Goal: Task Accomplishment & Management: Use online tool/utility

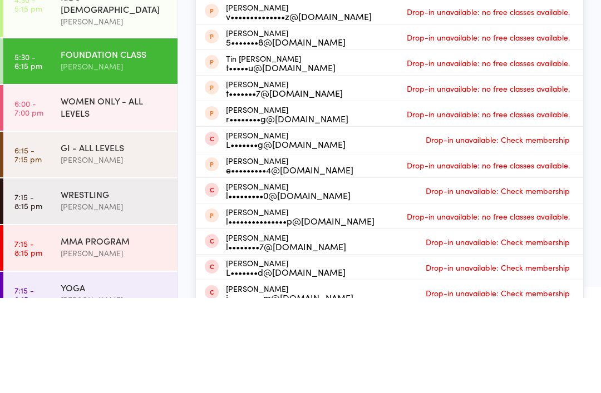
scroll to position [128, 0]
type input "Lu"
click at [592, 88] on div "Checked in [PERSON_NAME] C l••••••9@[DOMAIN_NAME] Classes Remaining: 1 this wee…" at bounding box center [389, 162] width 408 height 166
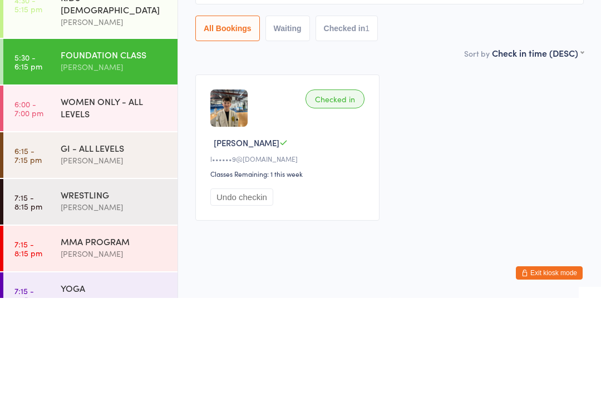
scroll to position [28, 0]
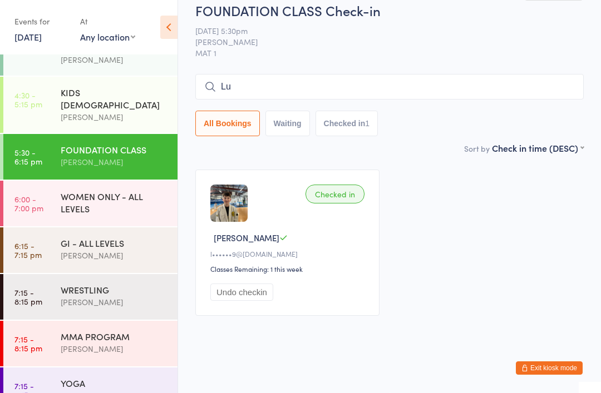
click at [119, 330] on div "MMA PROGRAM" at bounding box center [114, 336] width 107 height 12
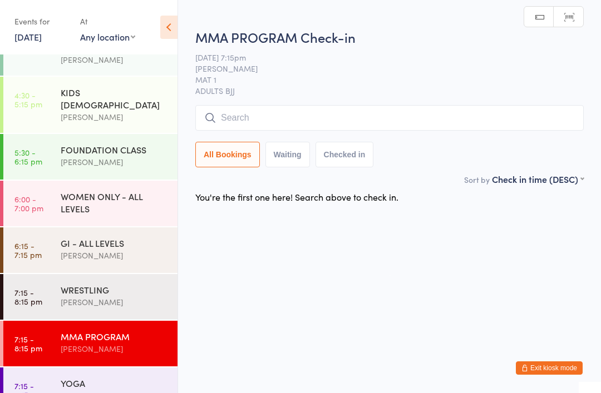
click at [368, 107] on input "search" at bounding box center [389, 118] width 388 height 26
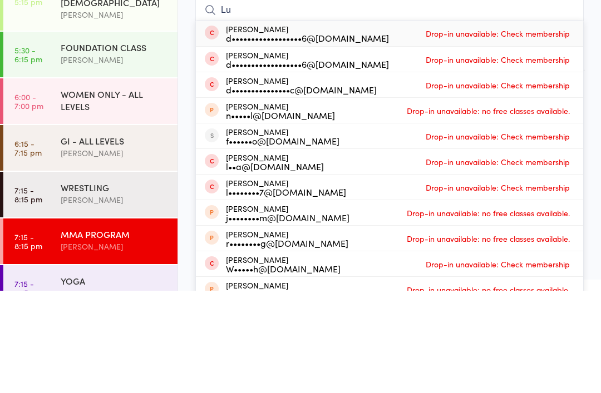
type input "L"
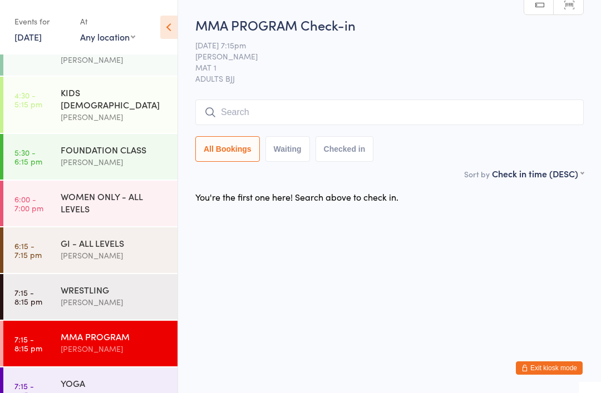
click at [489, 63] on span "MAT 1" at bounding box center [380, 67] width 371 height 11
click at [116, 237] on div "GI - ALL LEVELS" at bounding box center [114, 243] width 107 height 12
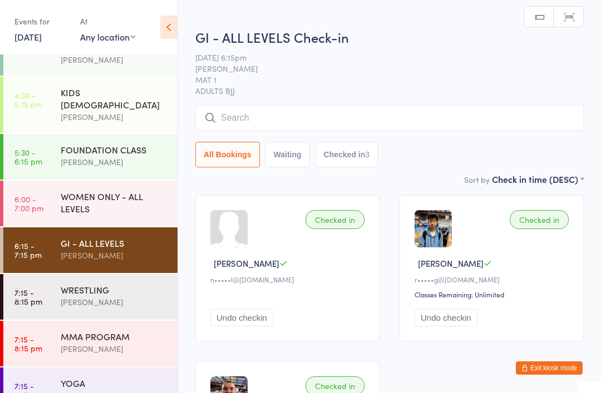
click at [285, 120] on input "search" at bounding box center [389, 118] width 388 height 26
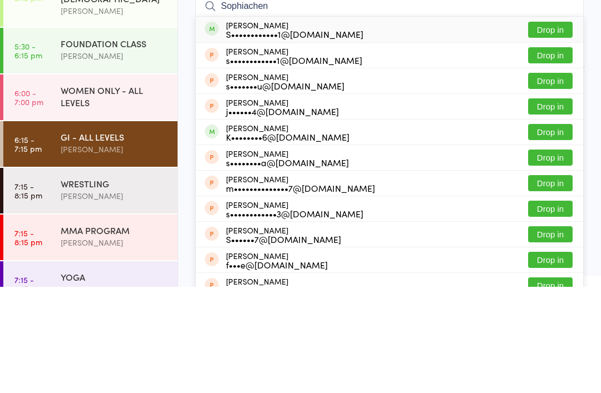
type input "Sophiachen"
click at [556, 154] on button "Drop in" at bounding box center [550, 162] width 44 height 16
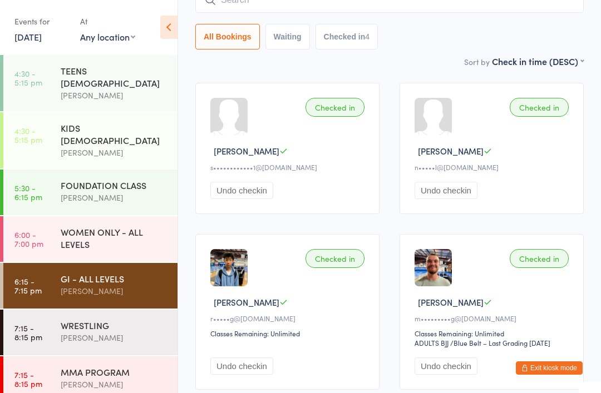
scroll to position [113, 0]
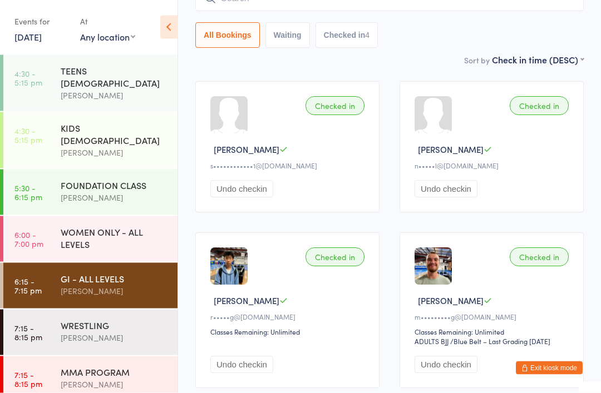
click at [249, 193] on button "Undo checkin" at bounding box center [241, 189] width 63 height 17
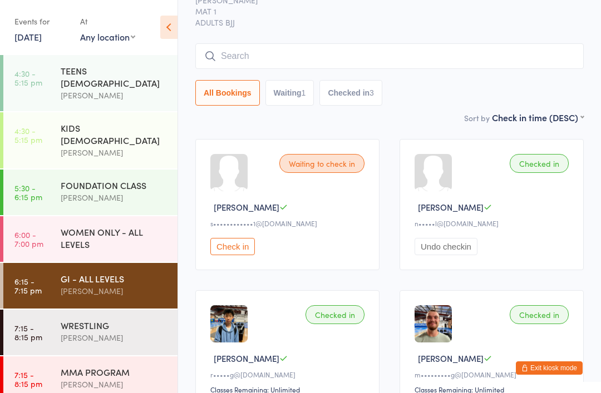
scroll to position [0, 0]
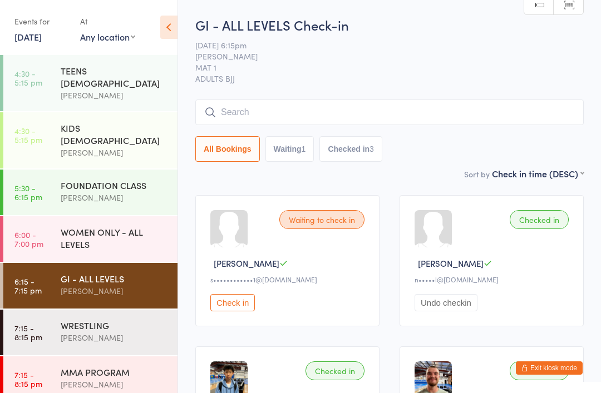
click at [264, 111] on input "search" at bounding box center [389, 113] width 388 height 26
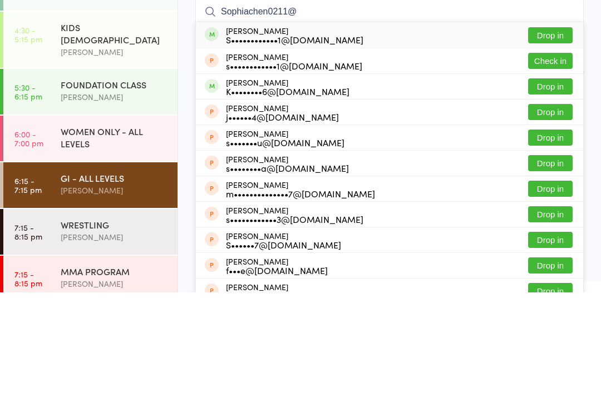
type input "Sophiachen0211@"
click at [546, 154] on button "Check in" at bounding box center [550, 162] width 44 height 16
